Goal: Register for event/course

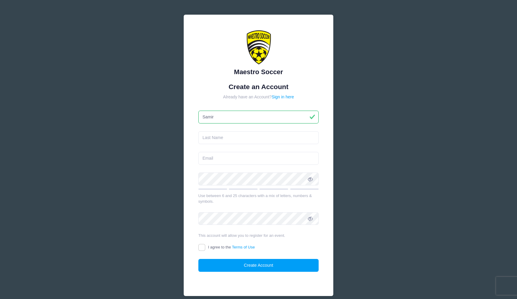
type input "Samir"
type input "[PERSON_NAME]"
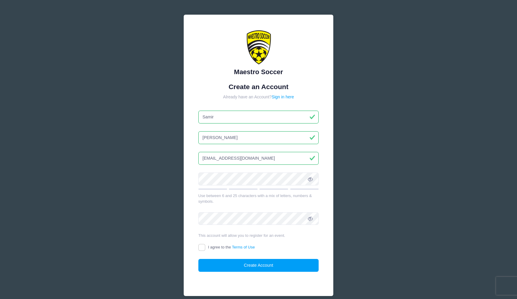
type input "[EMAIL_ADDRESS][DOMAIN_NAME]"
click at [309, 180] on icon at bounding box center [310, 179] width 5 height 5
click at [148, 177] on div "Maestro Soccer Create an Account Already have an Account? Sign in here Samir" at bounding box center [258, 163] width 517 height 326
click at [202, 247] on input "I agree to the Terms of Use" at bounding box center [201, 247] width 7 height 7
checkbox input "true"
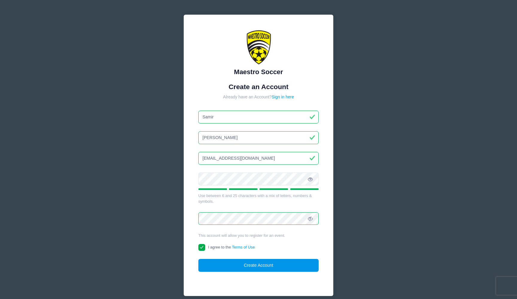
click at [265, 262] on button "Create Account" at bounding box center [258, 265] width 121 height 13
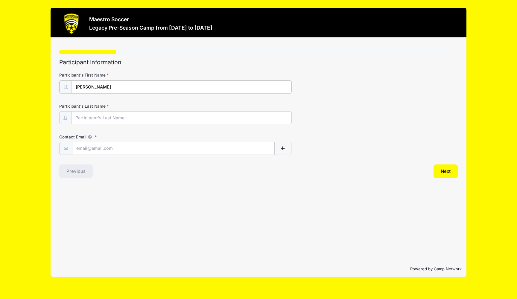
type input "[PERSON_NAME]"
type input "[EMAIL_ADDRESS][DOMAIN_NAME]"
click at [442, 171] on button "Next" at bounding box center [446, 171] width 24 height 14
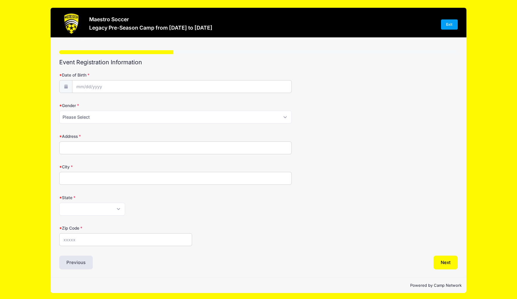
click at [68, 87] on icon at bounding box center [65, 87] width 5 height 4
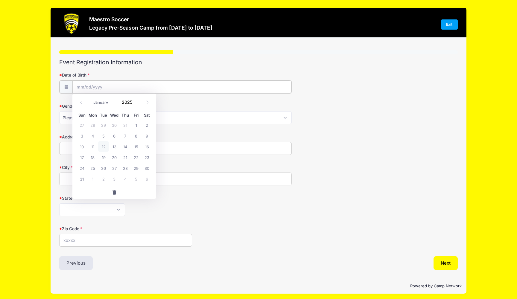
click at [85, 87] on input "Date of Birth" at bounding box center [181, 86] width 219 height 13
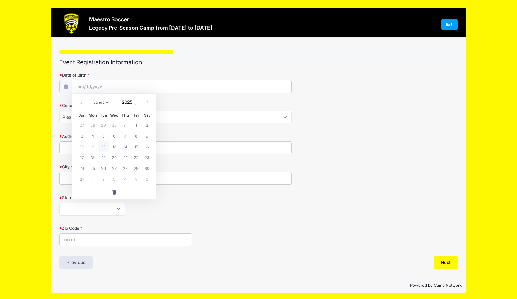
click at [128, 103] on input "2025" at bounding box center [128, 102] width 19 height 9
click at [136, 104] on span at bounding box center [136, 104] width 4 height 4
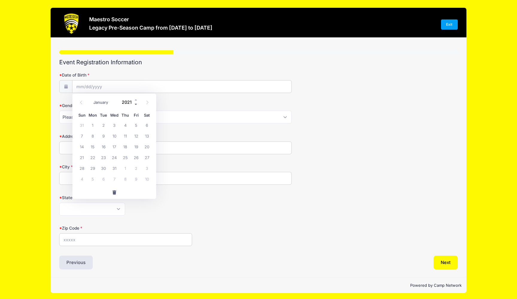
click at [136, 104] on span at bounding box center [136, 104] width 4 height 4
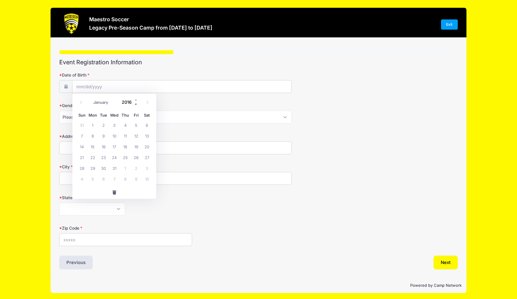
click at [136, 104] on span at bounding box center [136, 104] width 4 height 4
type input "2014"
select select "11"
click at [117, 136] on span "10" at bounding box center [114, 135] width 11 height 11
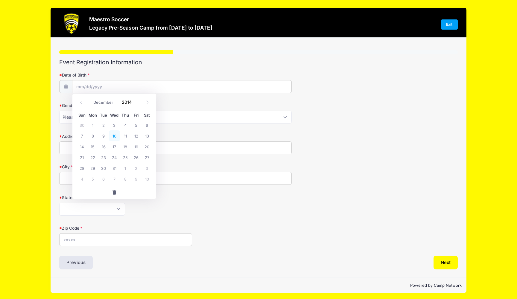
type input "[DATE]"
select select "[DEMOGRAPHIC_DATA]"
type input "[STREET_ADDRESS][PERSON_NAME]"
type input "Bridgewater"
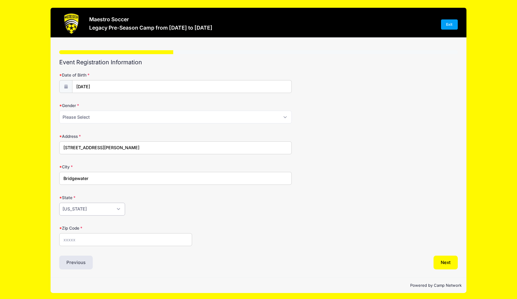
select select "NJ"
type input "08807"
click at [446, 263] on button "Next" at bounding box center [446, 263] width 24 height 14
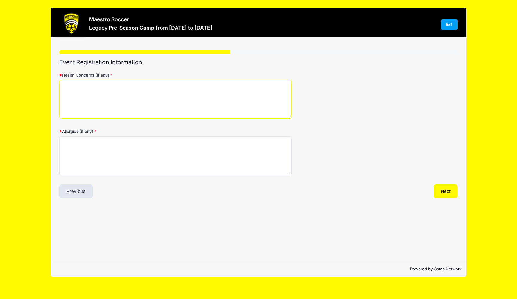
click at [110, 104] on textarea "Health Concerns (if any)" at bounding box center [175, 99] width 233 height 39
type textarea "None"
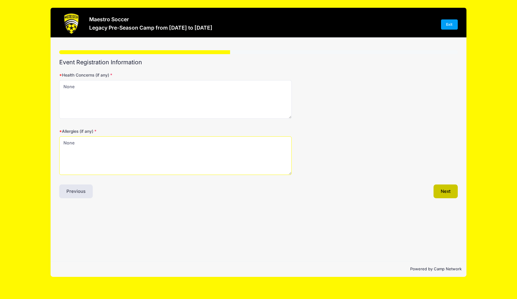
type textarea "None"
click at [454, 194] on button "Next" at bounding box center [446, 192] width 24 height 14
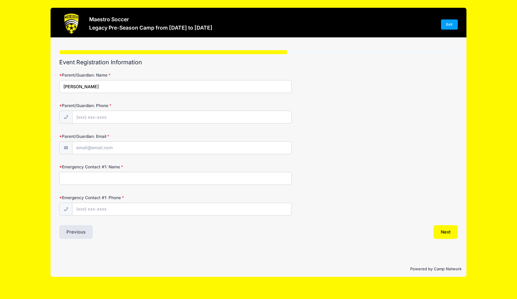
type input "[PERSON_NAME]"
type input "[PHONE_NUMBER]"
type input "[EMAIL_ADDRESS][DOMAIN_NAME]"
type input "[PERSON_NAME]"
type input "[PHONE_NUMBER]"
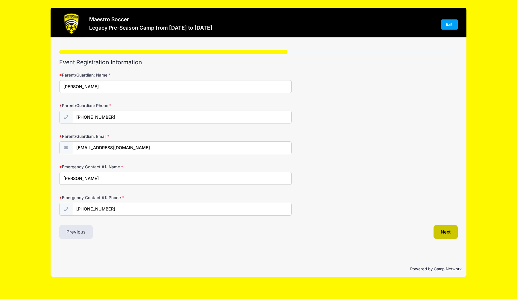
click at [450, 233] on button "Next" at bounding box center [446, 232] width 24 height 14
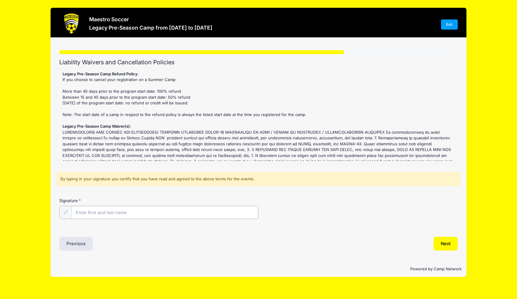
click at [95, 215] on input "Signature" at bounding box center [165, 212] width 187 height 13
type input "[PERSON_NAME]"
click at [443, 242] on button "Next" at bounding box center [446, 243] width 24 height 14
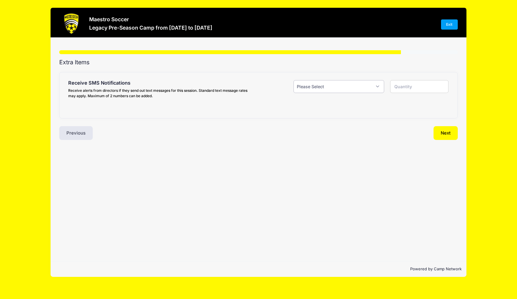
select select "1"
type input "1"
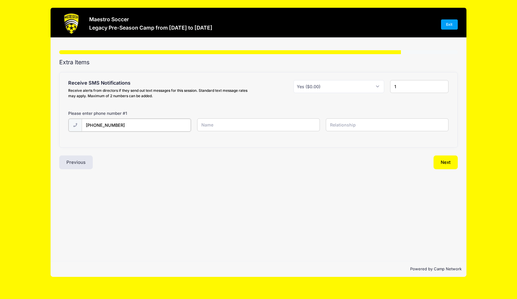
type input "[PHONE_NUMBER]"
type input "Samir"
type input "Father"
click at [444, 157] on button "Next" at bounding box center [446, 162] width 24 height 14
